Goal: Find specific page/section: Find specific page/section

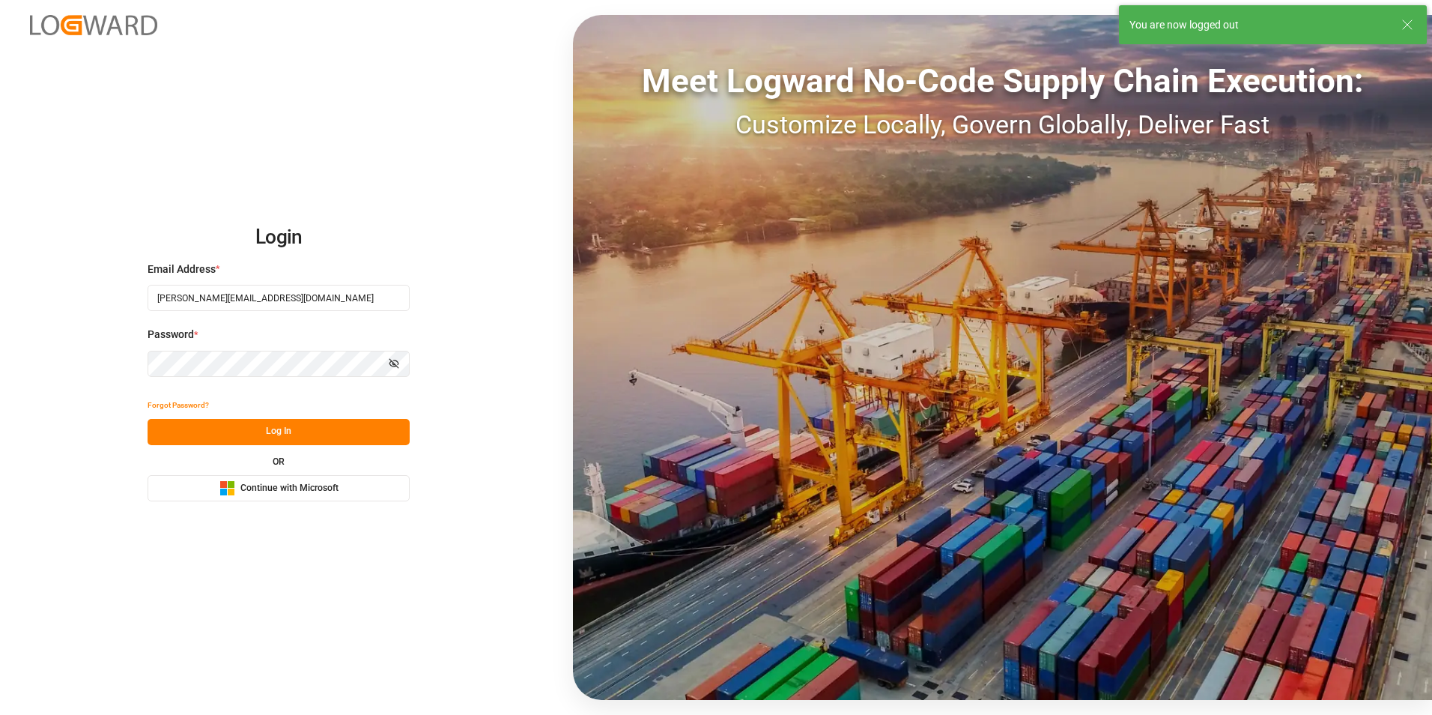
click at [278, 434] on button "Log In" at bounding box center [279, 432] width 262 height 26
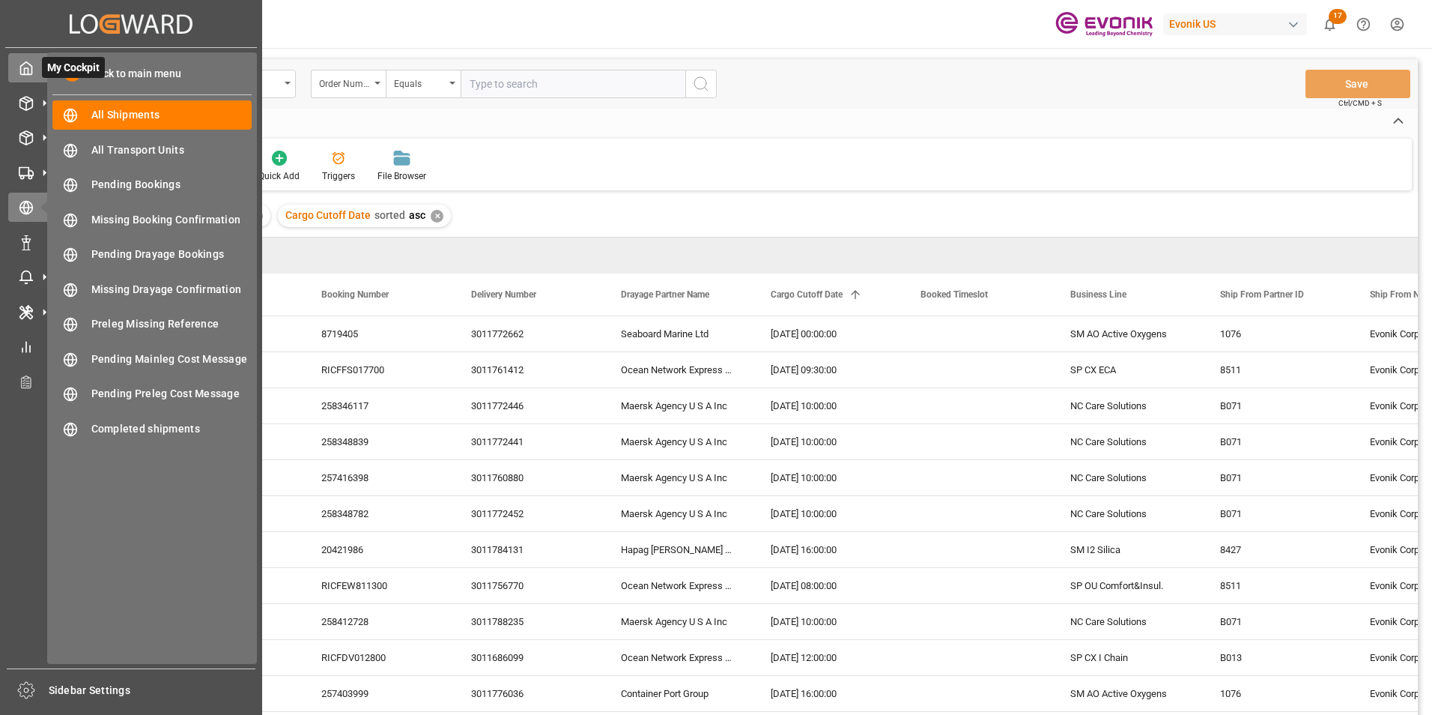
click at [26, 60] on div at bounding box center [20, 68] width 25 height 16
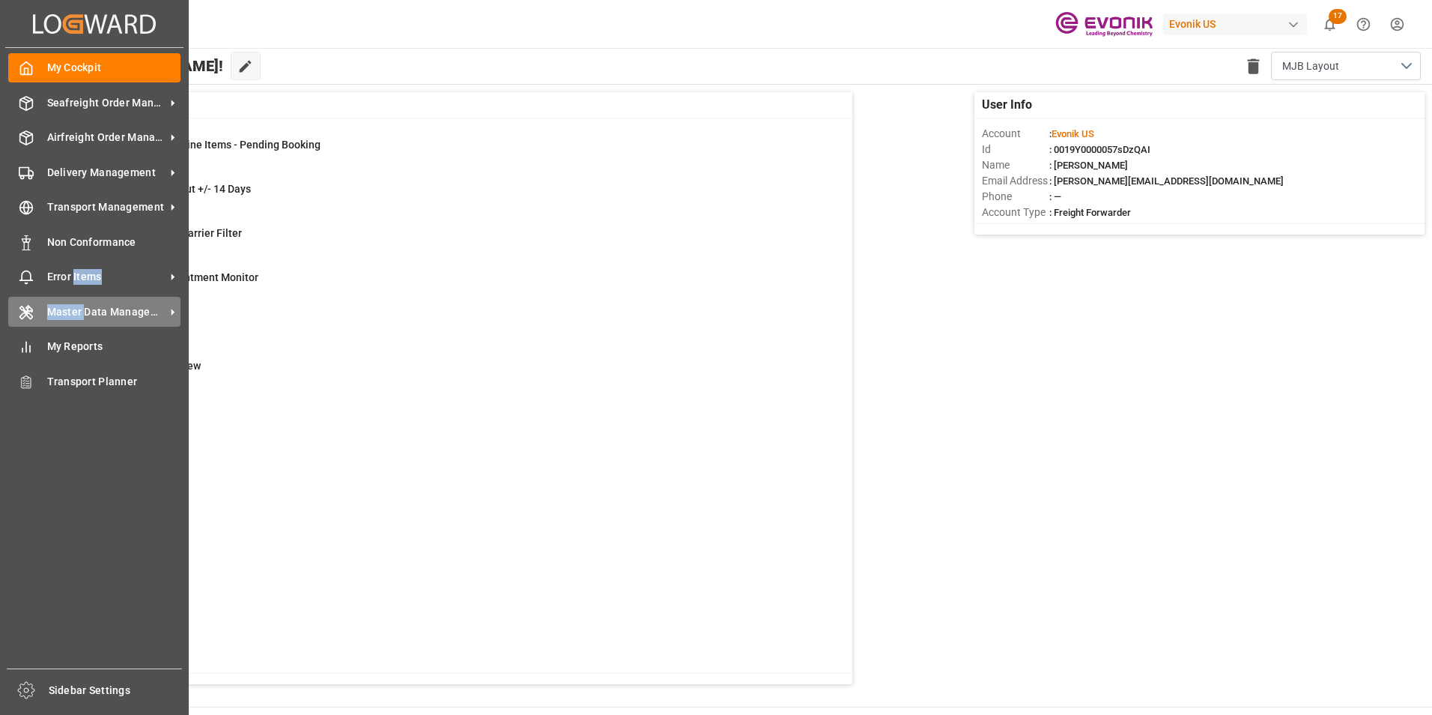
drag, startPoint x: 73, startPoint y: 264, endPoint x: 83, endPoint y: 310, distance: 47.4
click at [83, 310] on div "My Cockpit My Cockpit Seafreight Order Management Seafreight Order Management A…" at bounding box center [94, 358] width 178 height 620
drag, startPoint x: 83, startPoint y: 310, endPoint x: 60, endPoint y: 345, distance: 41.5
click at [60, 345] on span "My Reports" at bounding box center [114, 347] width 134 height 16
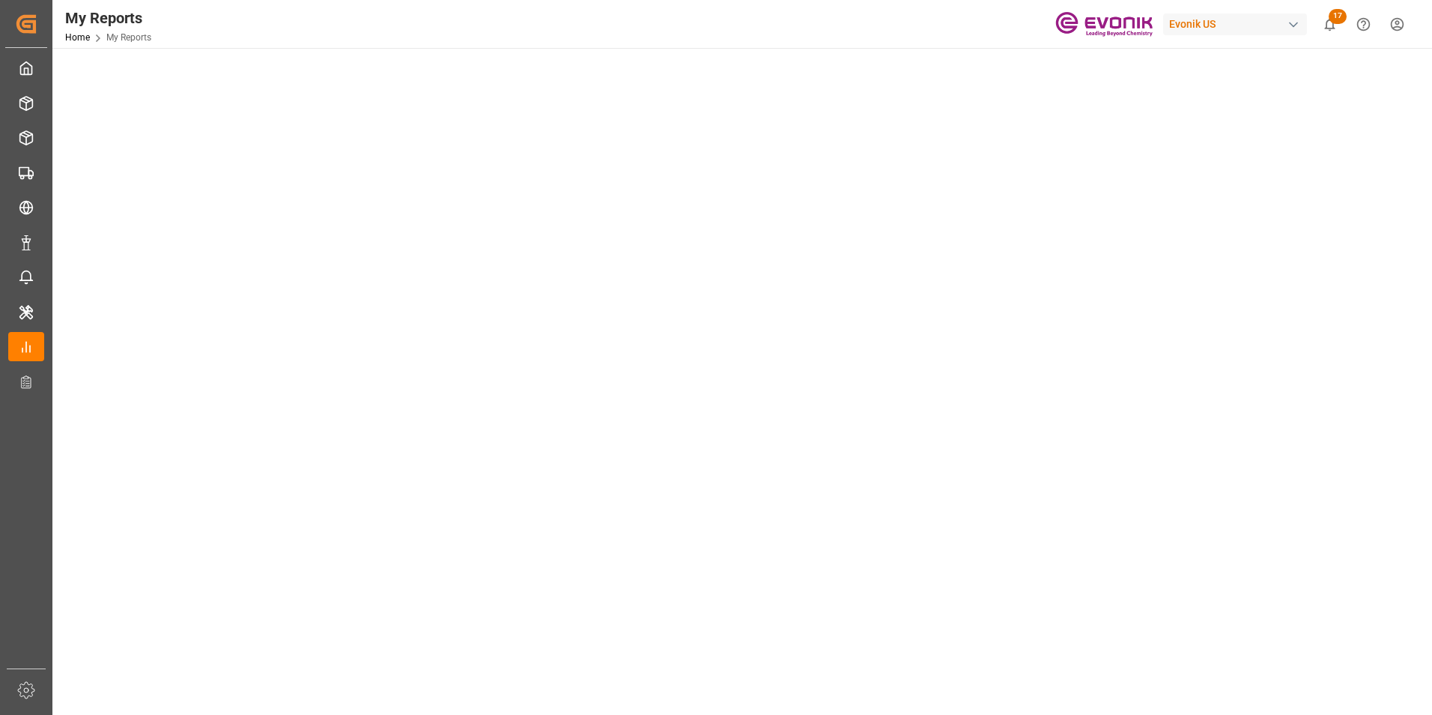
drag, startPoint x: 75, startPoint y: 346, endPoint x: 663, endPoint y: 284, distance: 591.2
click at [415, 319] on main at bounding box center [740, 648] width 1377 height 658
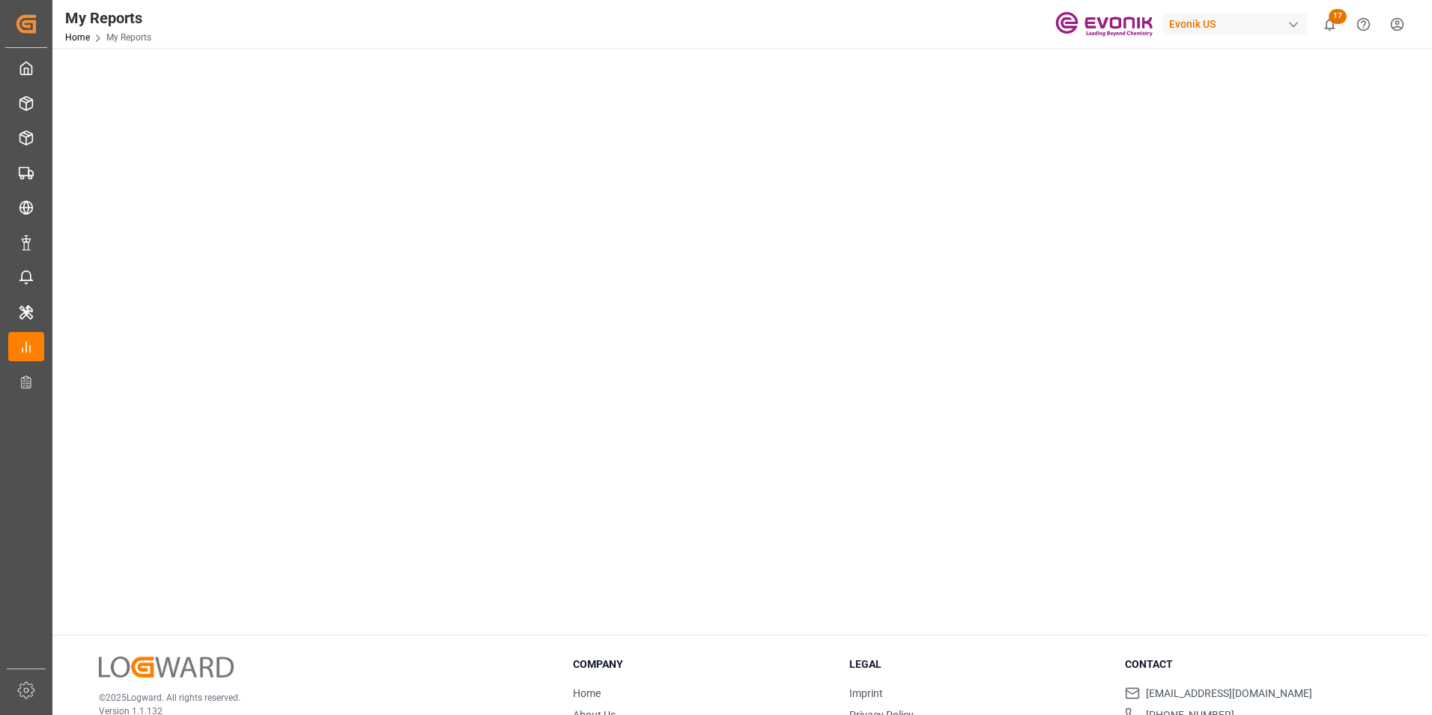
scroll to position [75, 0]
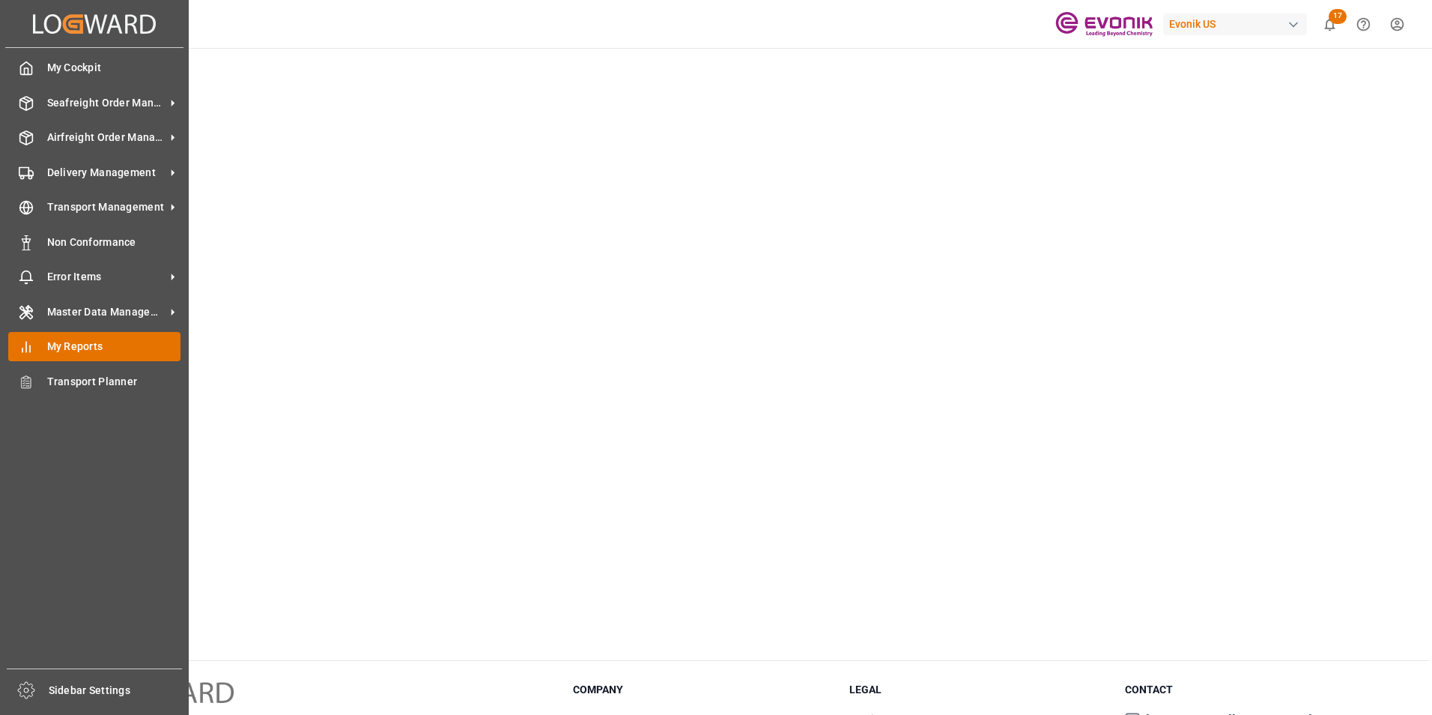
click at [69, 344] on span "My Reports" at bounding box center [114, 347] width 134 height 16
click at [85, 349] on span "My Reports" at bounding box center [114, 347] width 134 height 16
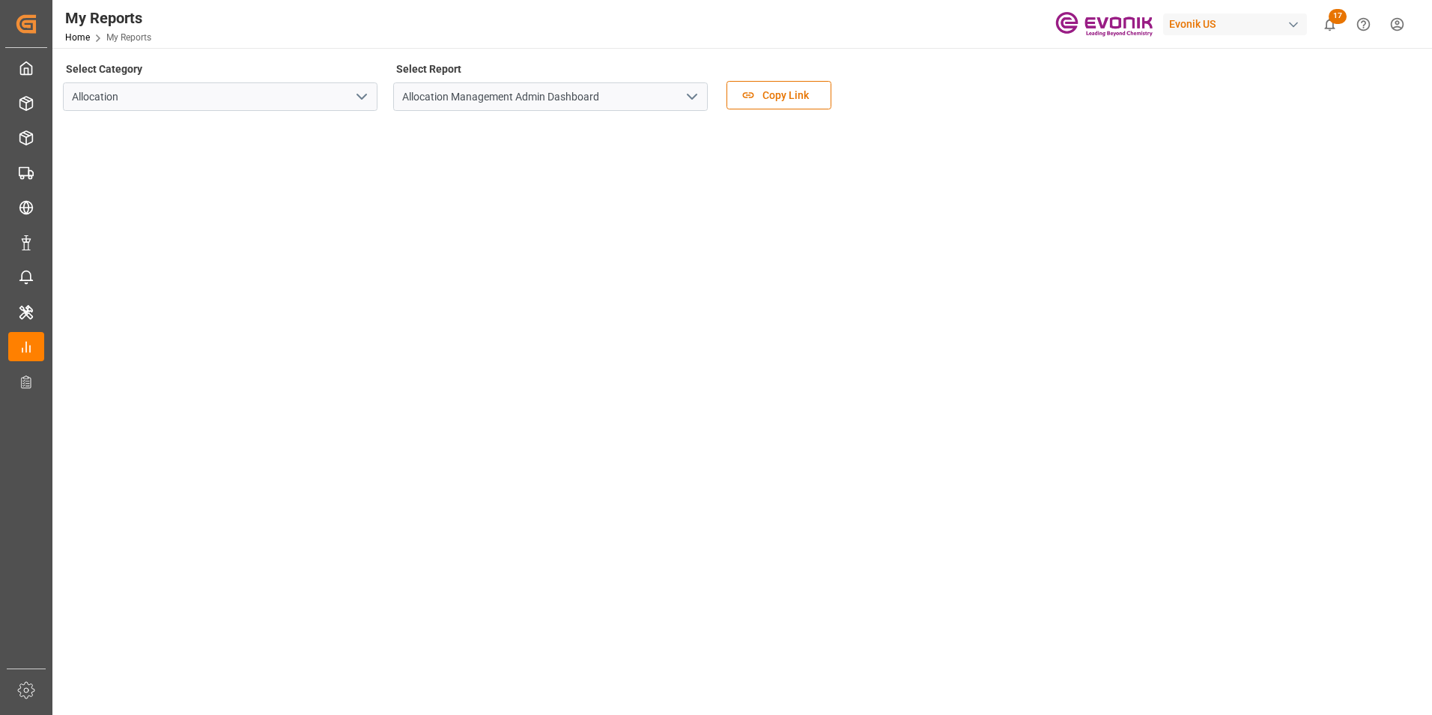
click at [357, 98] on icon "open menu" at bounding box center [362, 97] width 18 height 18
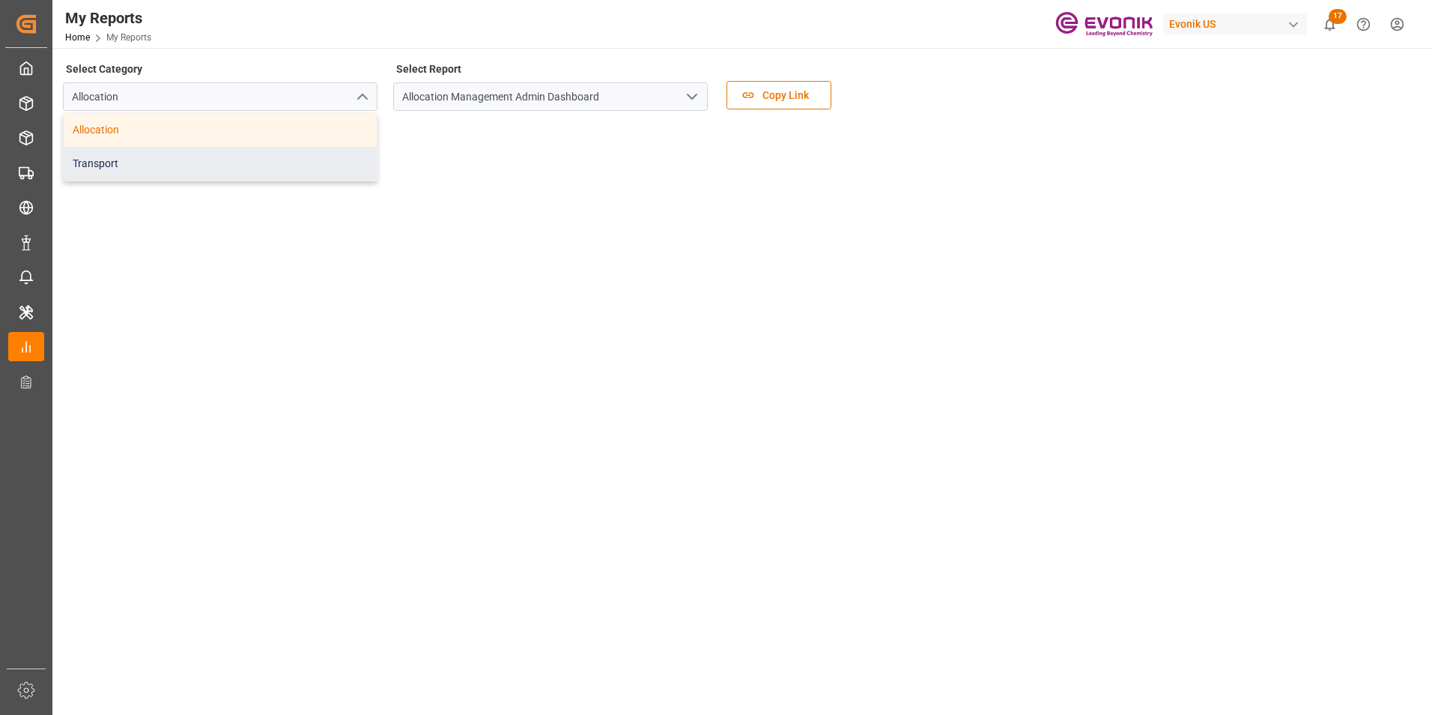
click at [118, 166] on div "Transport" at bounding box center [220, 164] width 313 height 34
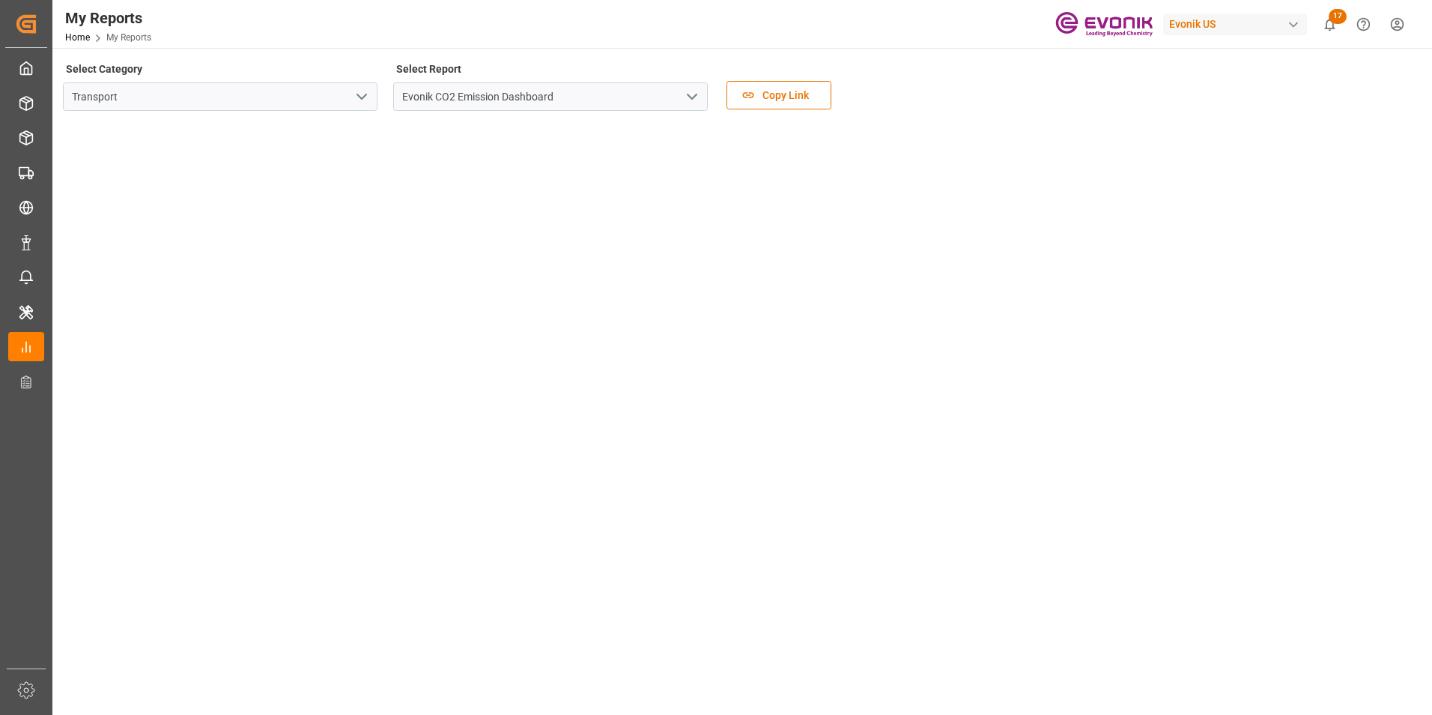
click at [691, 88] on icon "open menu" at bounding box center [692, 97] width 18 height 18
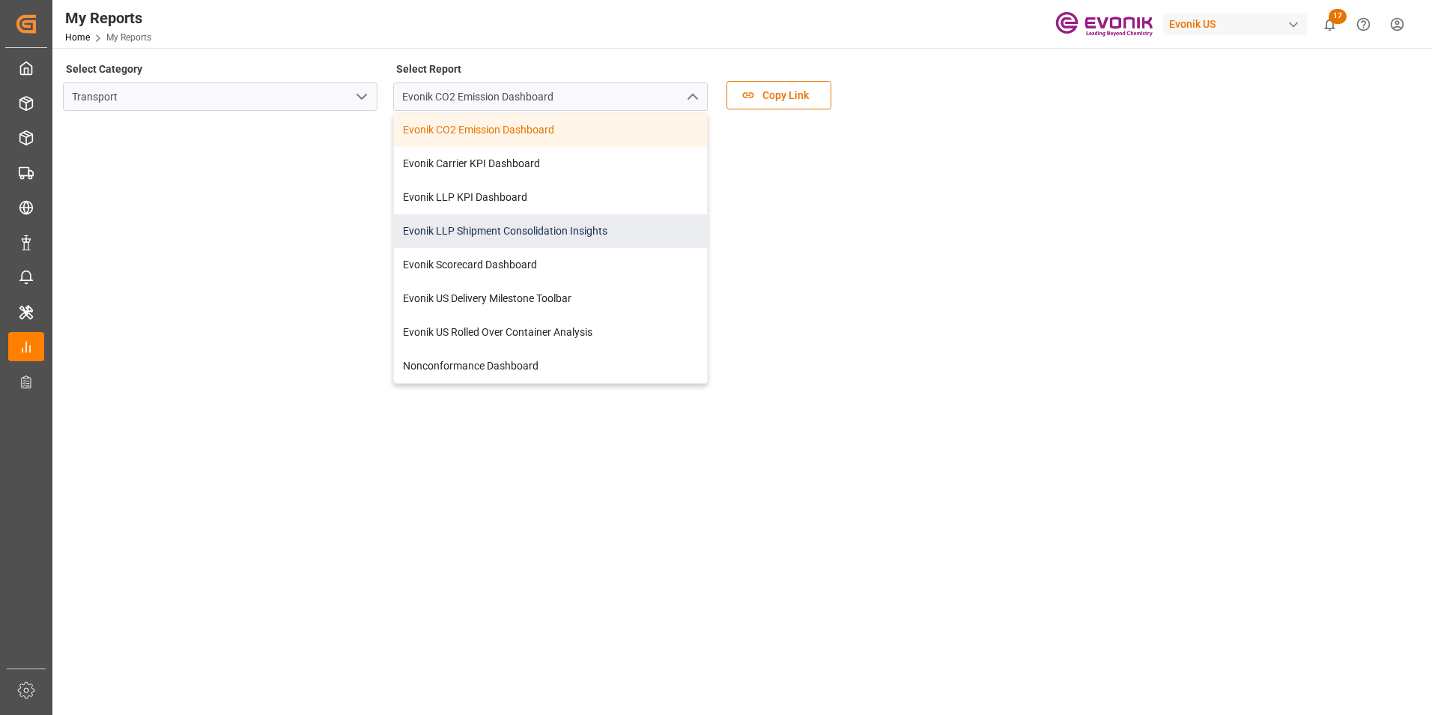
click at [523, 222] on div "Evonik LLP Shipment Consolidation Insights" at bounding box center [550, 231] width 313 height 34
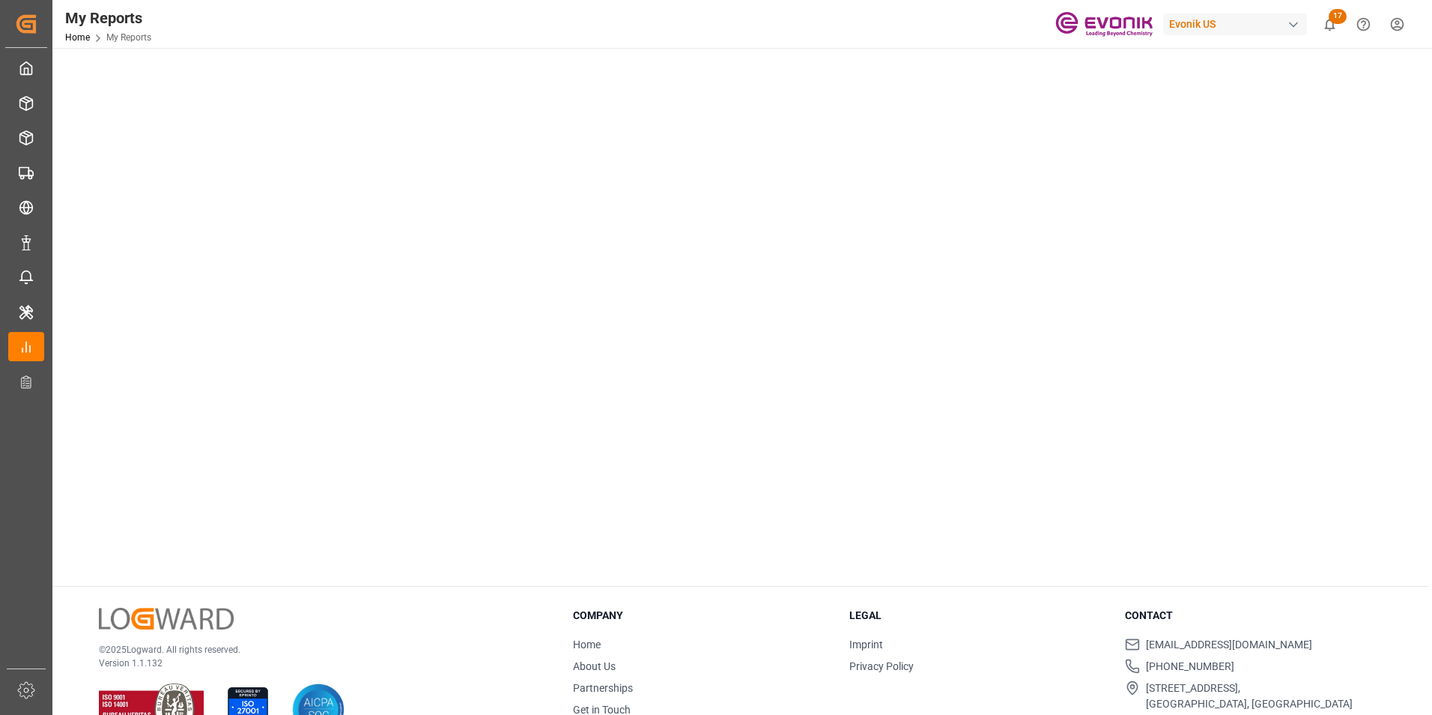
scroll to position [173, 0]
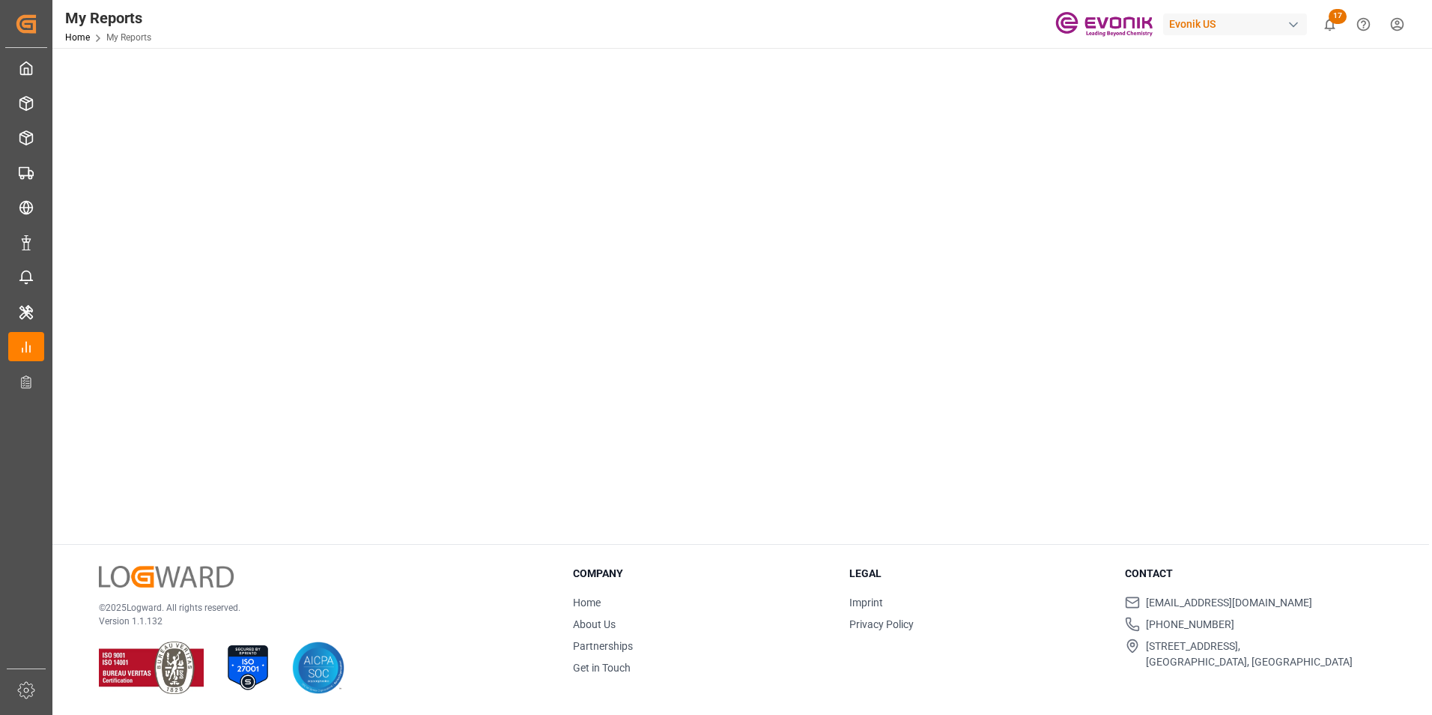
click at [1246, 212] on tableau-viz at bounding box center [740, 241] width 1353 height 583
